Goal: Information Seeking & Learning: Learn about a topic

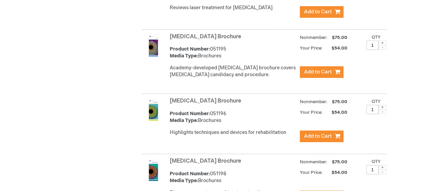
scroll to position [1981, 0]
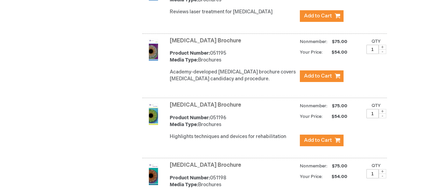
click at [176, 38] on link "LASIK Brochure" at bounding box center [205, 41] width 71 height 6
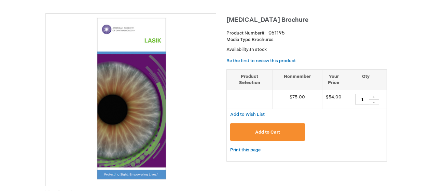
scroll to position [88, 0]
click at [112, 88] on img at bounding box center [130, 98] width 163 height 163
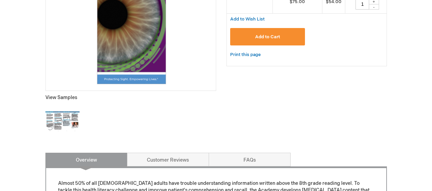
scroll to position [184, 0]
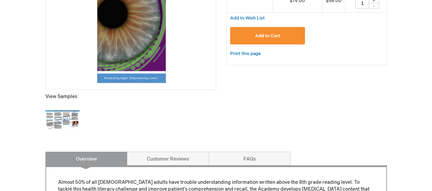
click at [72, 121] on img at bounding box center [62, 120] width 34 height 34
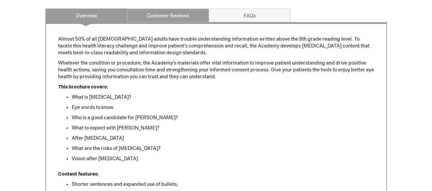
click at [167, 17] on link "Customer Reviews" at bounding box center [168, 16] width 82 height 14
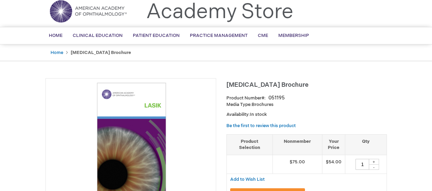
scroll to position [0, 0]
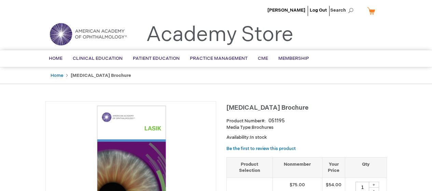
click at [350, 11] on span "Search" at bounding box center [343, 10] width 26 height 14
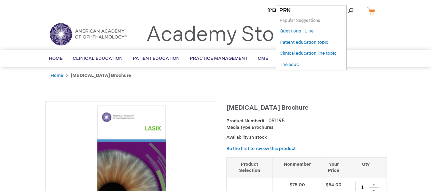
type input "PRK"
click at [348, 5] on button "Search" at bounding box center [350, 10] width 5 height 11
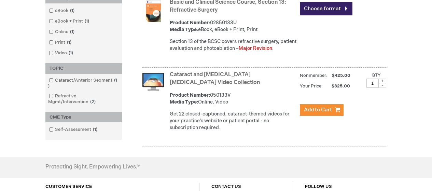
scroll to position [210, 0]
click at [206, 85] on link "Cataract and [MEDICAL_DATA] [MEDICAL_DATA] Video Collection" at bounding box center [215, 78] width 90 height 14
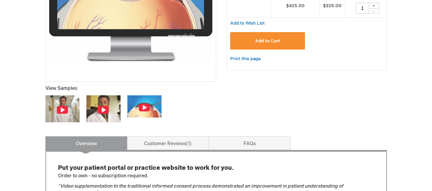
scroll to position [190, 0]
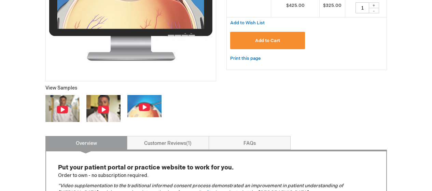
click at [95, 109] on img at bounding box center [103, 108] width 34 height 27
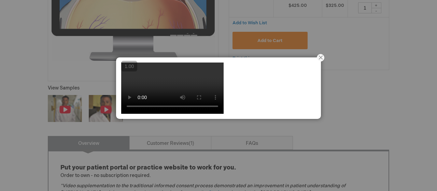
click at [320, 57] on button "Close" at bounding box center [320, 57] width 21 height 21
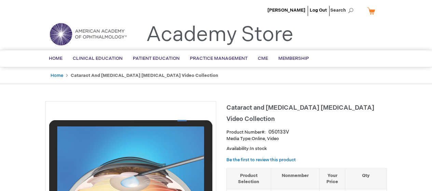
click at [351, 11] on span "Search" at bounding box center [343, 10] width 26 height 14
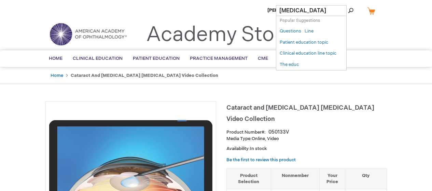
type input "[MEDICAL_DATA]"
click at [348, 5] on button "Search" at bounding box center [350, 10] width 5 height 11
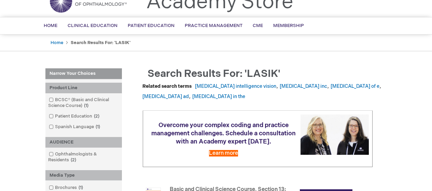
scroll to position [32, 0]
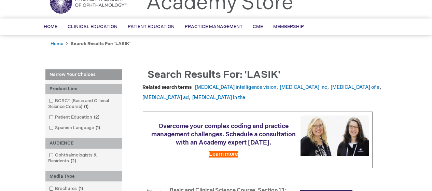
click at [69, 129] on link "Spanish Language 1 item" at bounding box center [75, 128] width 56 height 6
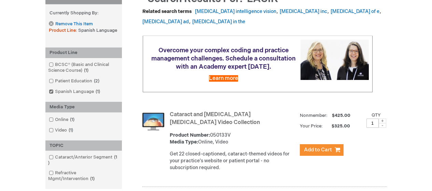
scroll to position [107, 0]
